Goal: Navigation & Orientation: Go to known website

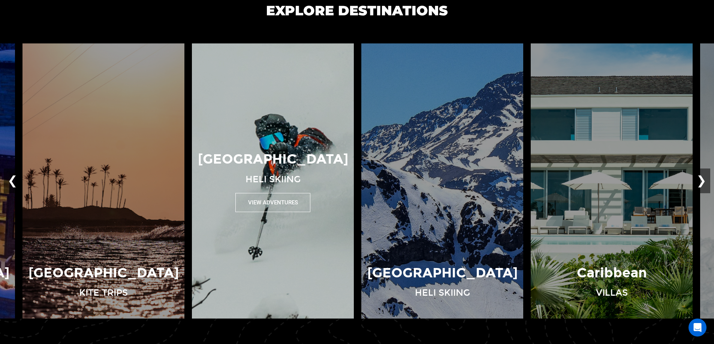
scroll to position [562, 0]
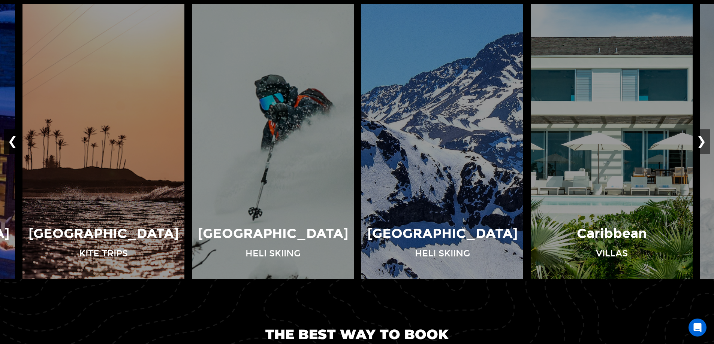
click at [8, 142] on button "❮" at bounding box center [13, 142] width 18 height 25
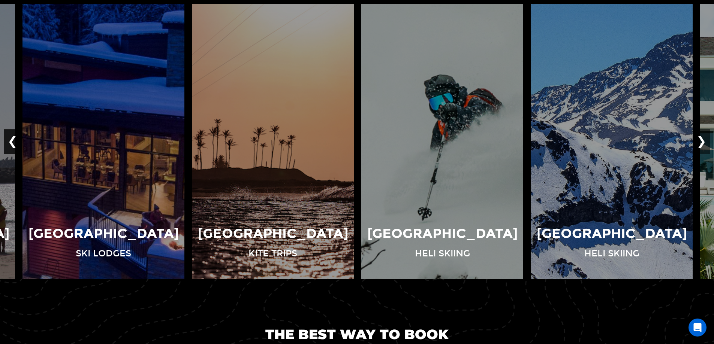
click at [9, 142] on button "❮" at bounding box center [13, 142] width 18 height 25
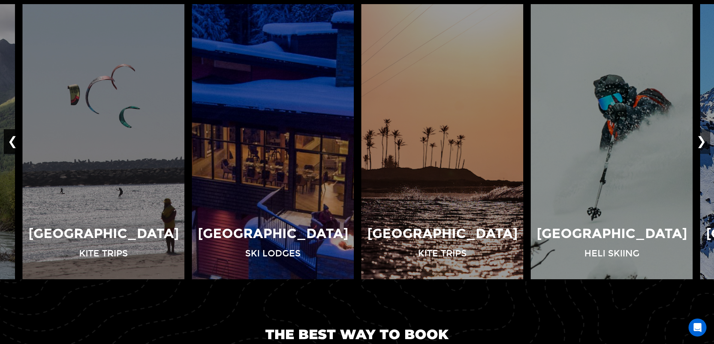
click at [9, 142] on button "❮" at bounding box center [13, 142] width 18 height 25
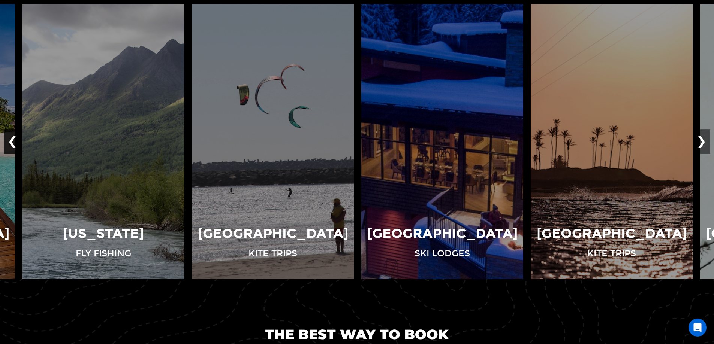
click at [9, 142] on button "❮" at bounding box center [13, 142] width 18 height 25
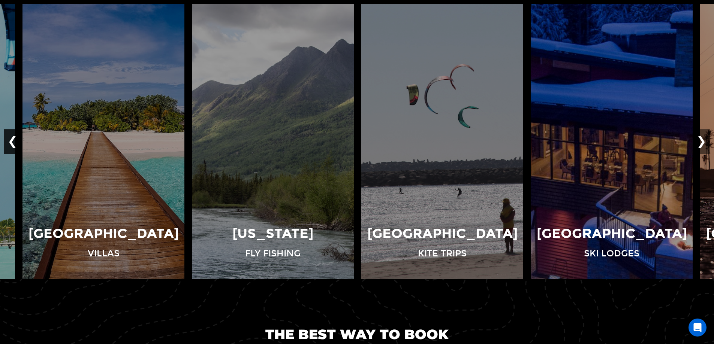
click at [9, 142] on button "❮" at bounding box center [13, 142] width 18 height 25
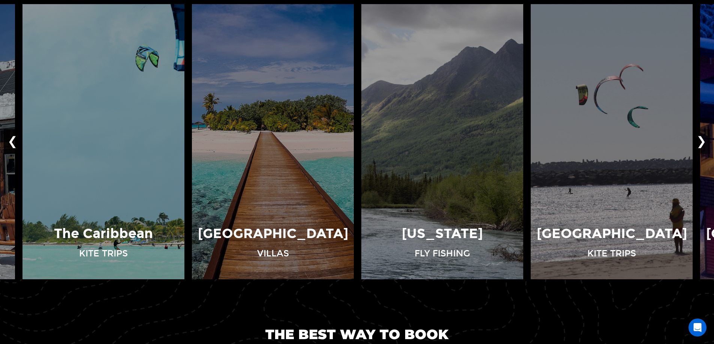
click at [9, 142] on button "❮" at bounding box center [13, 142] width 18 height 25
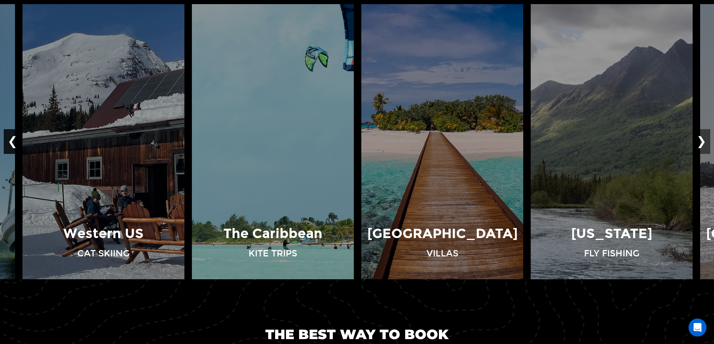
click at [9, 142] on button "❮" at bounding box center [13, 142] width 18 height 25
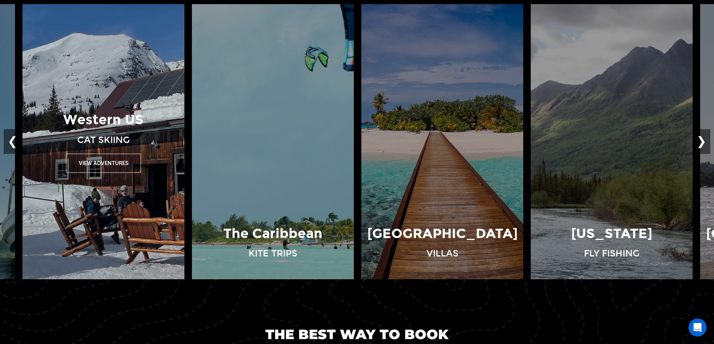
click at [109, 159] on button "View Adventures" at bounding box center [103, 163] width 75 height 19
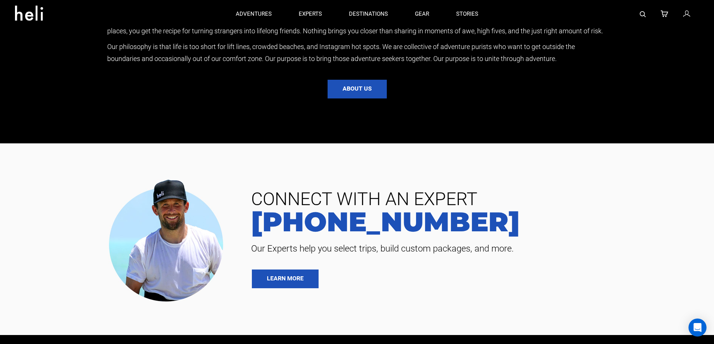
scroll to position [1396, 0]
